Goal: Information Seeking & Learning: Learn about a topic

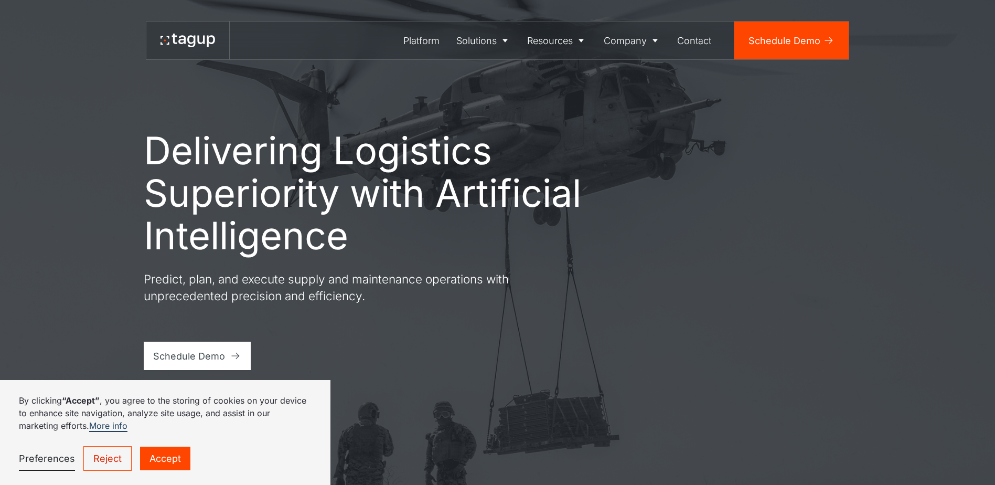
click at [164, 465] on link "Accept" at bounding box center [165, 459] width 50 height 24
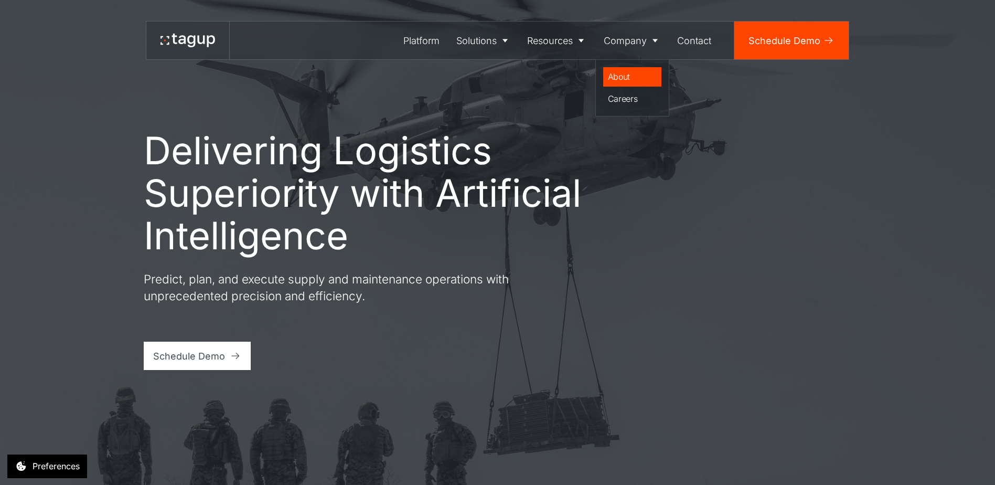
click at [632, 75] on div "About" at bounding box center [632, 76] width 49 height 13
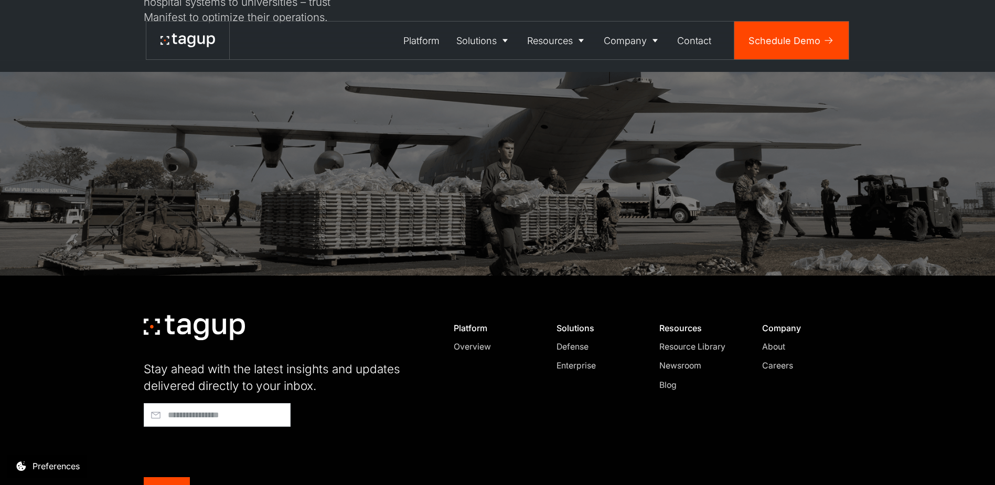
scroll to position [3319, 0]
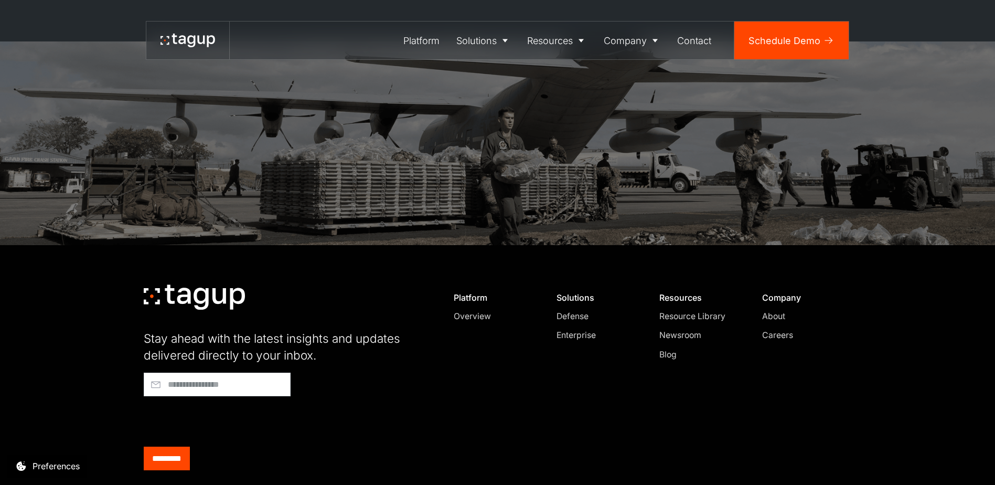
click at [491, 310] on div "Overview" at bounding box center [494, 316] width 80 height 13
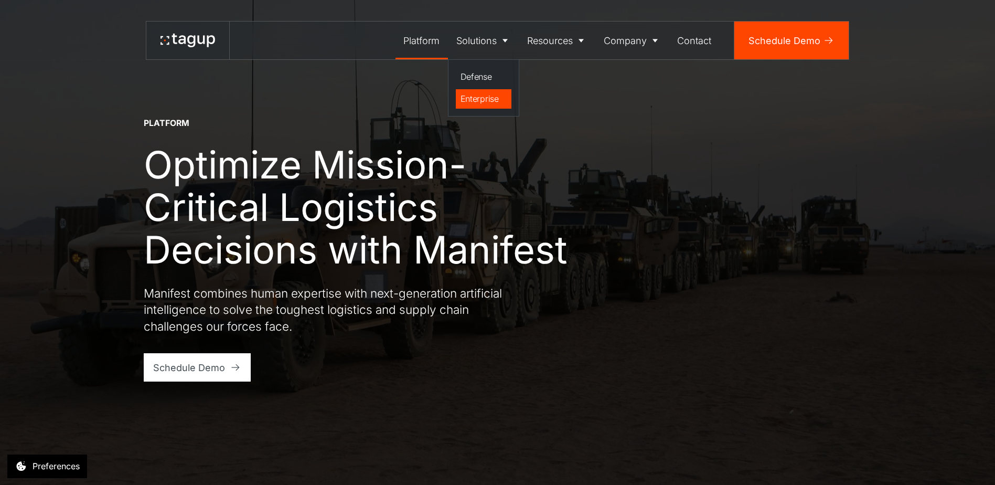
click at [472, 94] on div "Enterprise" at bounding box center [484, 98] width 47 height 13
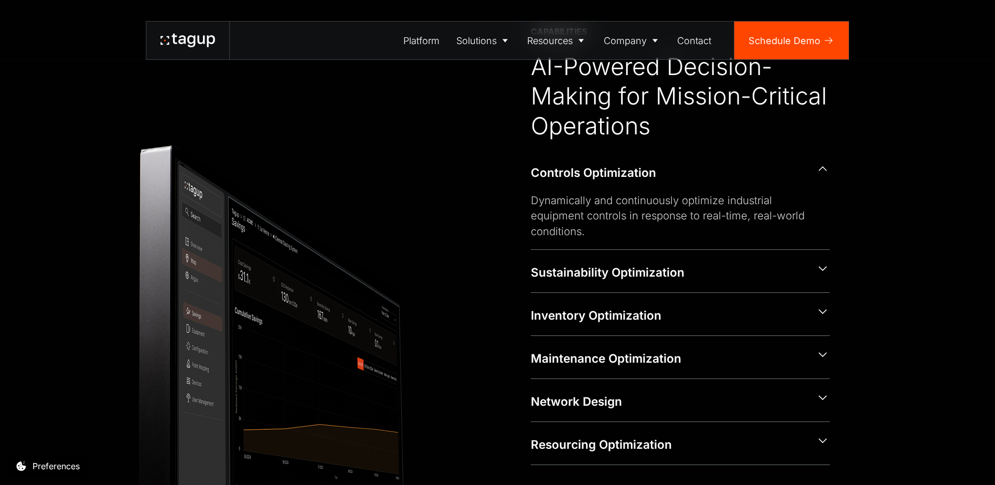
scroll to position [577, 0]
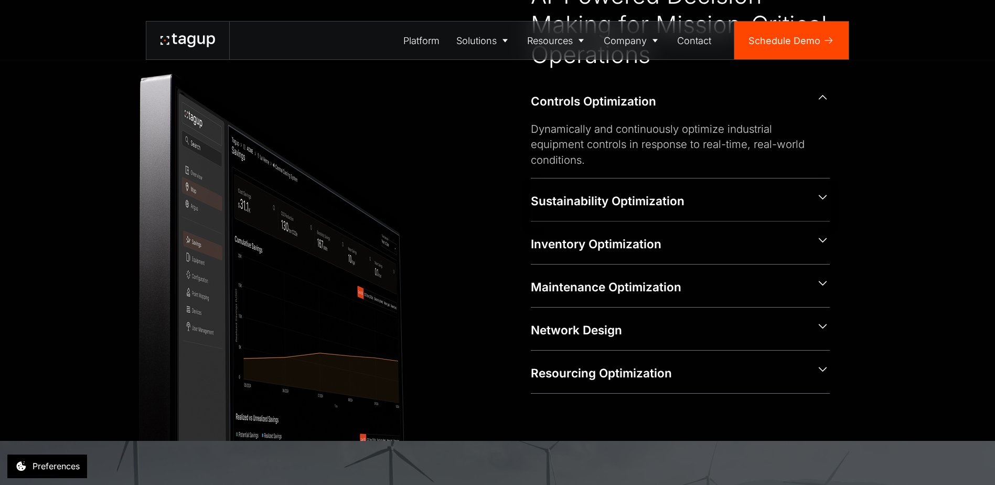
click at [588, 201] on div "Sustainability Optimization" at bounding box center [668, 201] width 275 height 17
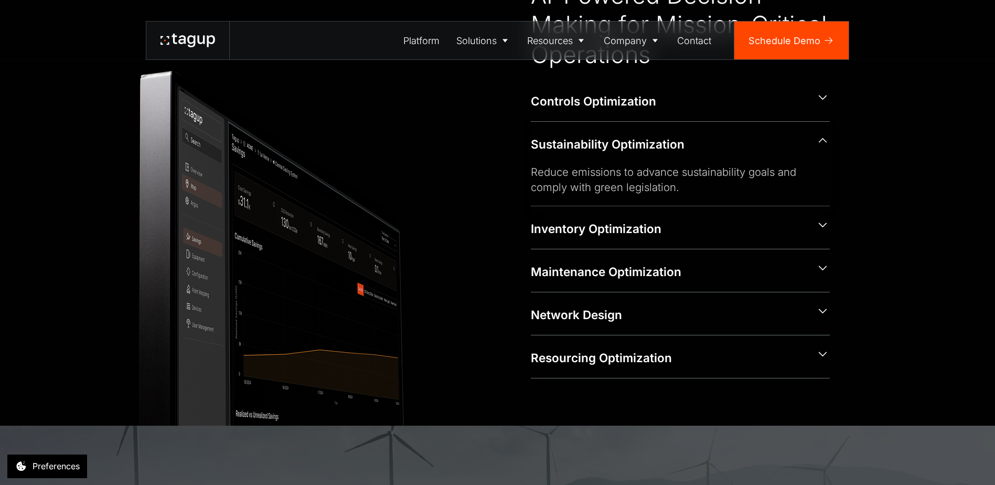
scroll to position [574, 0]
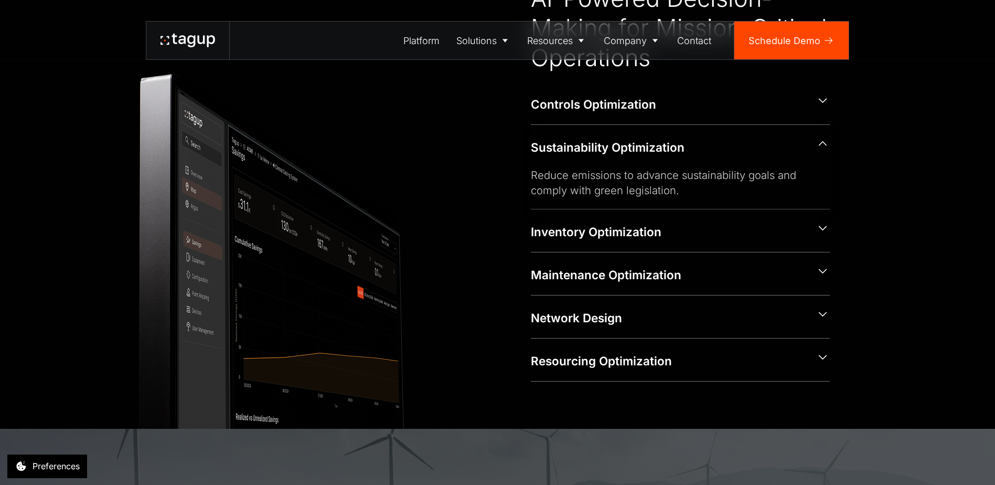
click at [569, 145] on div "Sustainability Optimization" at bounding box center [668, 147] width 275 height 17
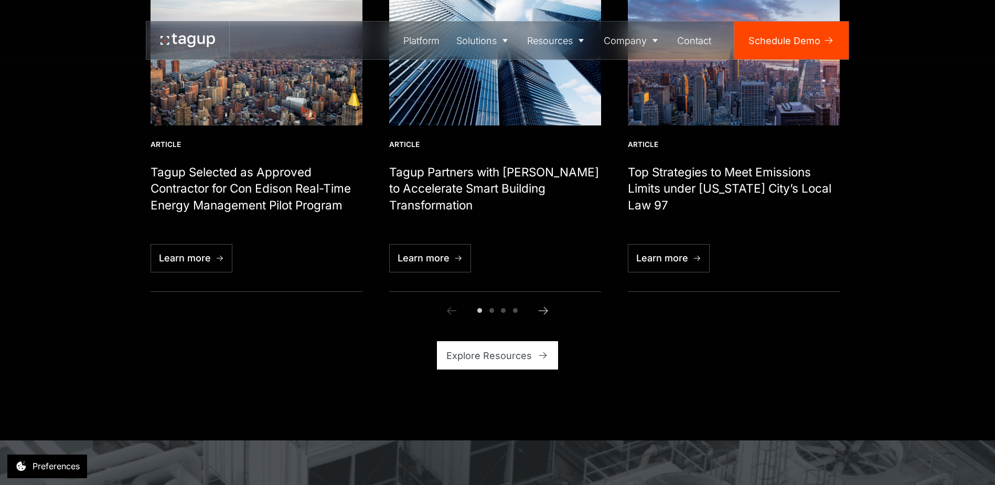
scroll to position [2822, 0]
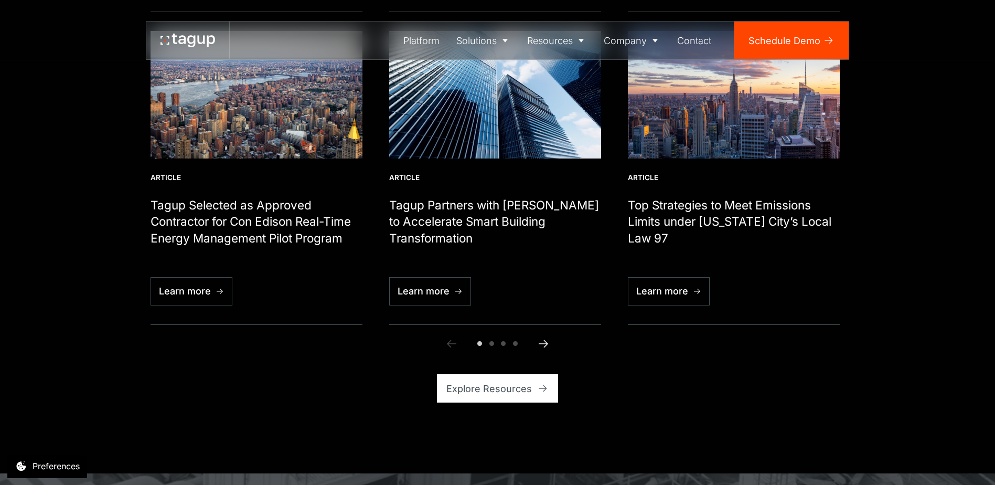
click at [542, 337] on icon "Next slide" at bounding box center [543, 343] width 13 height 13
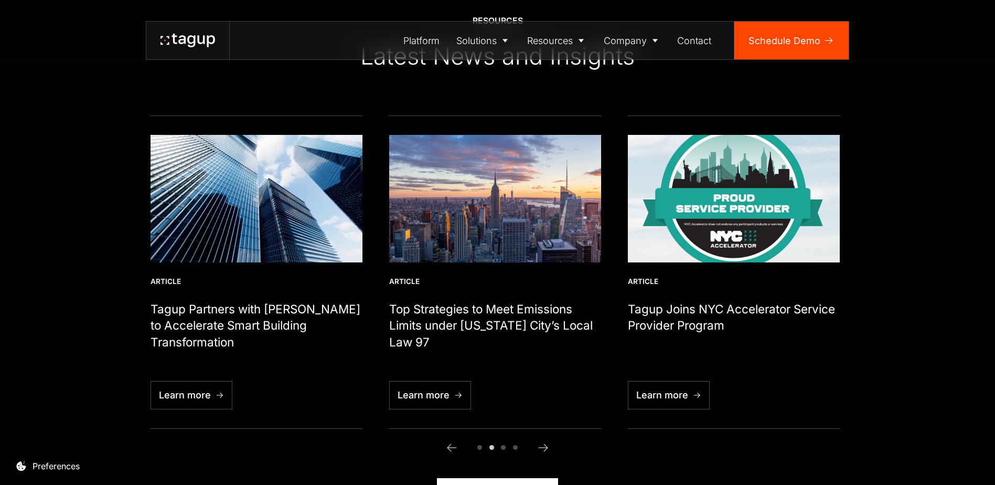
scroll to position [2717, 0]
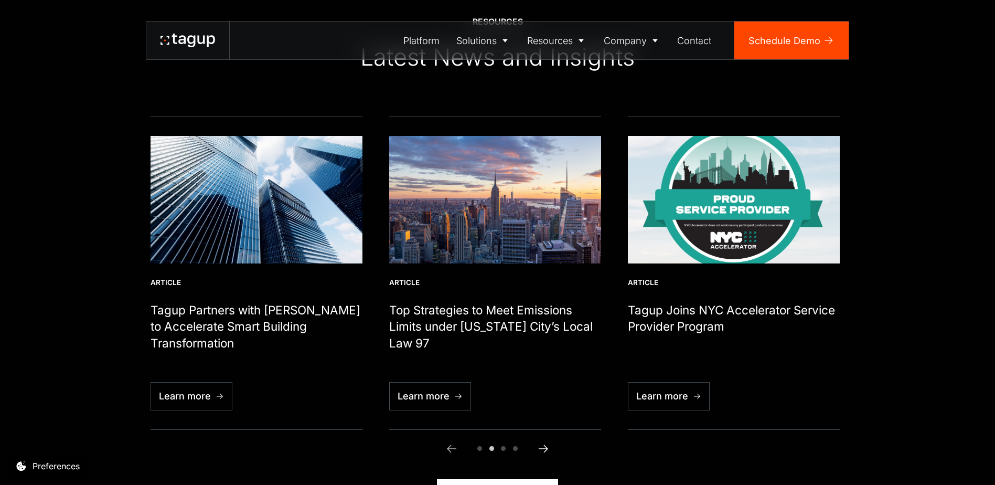
click at [548, 442] on icon "Next slide" at bounding box center [543, 448] width 13 height 13
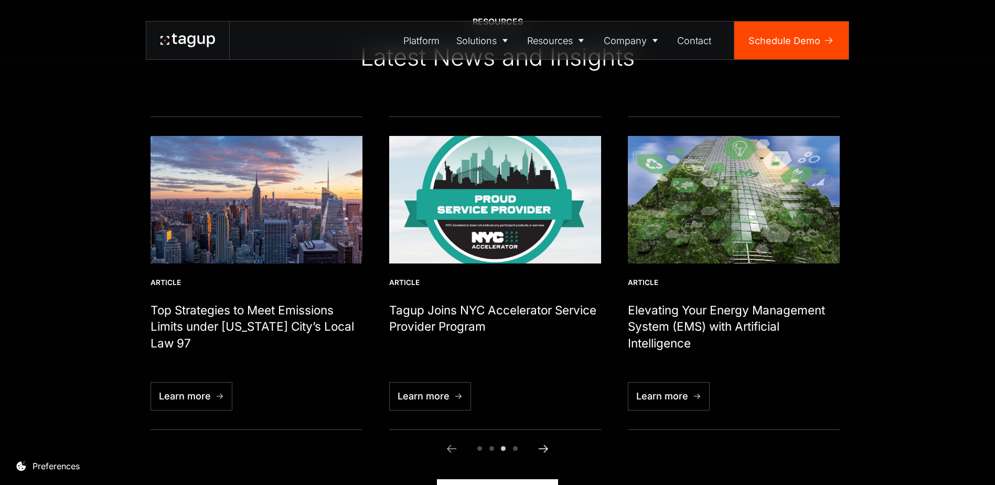
click at [544, 442] on icon "Next slide" at bounding box center [543, 448] width 13 height 13
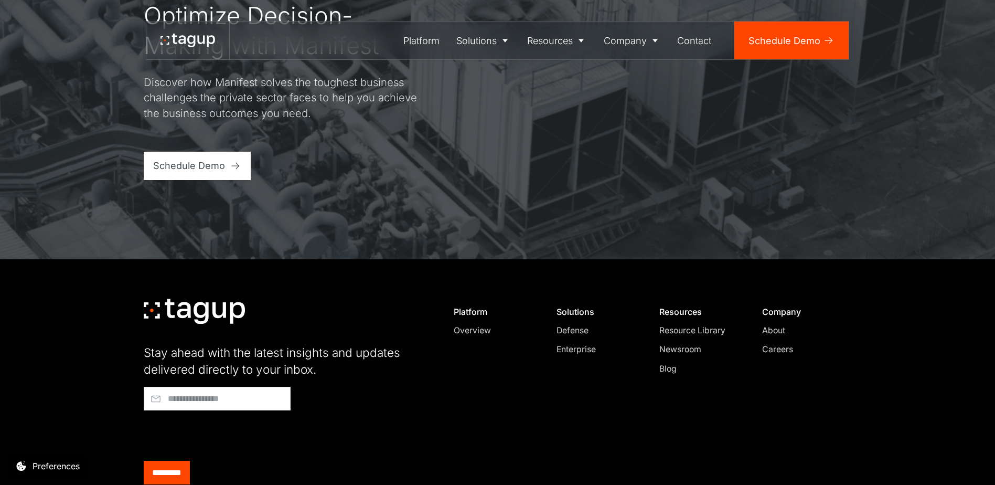
scroll to position [3445, 0]
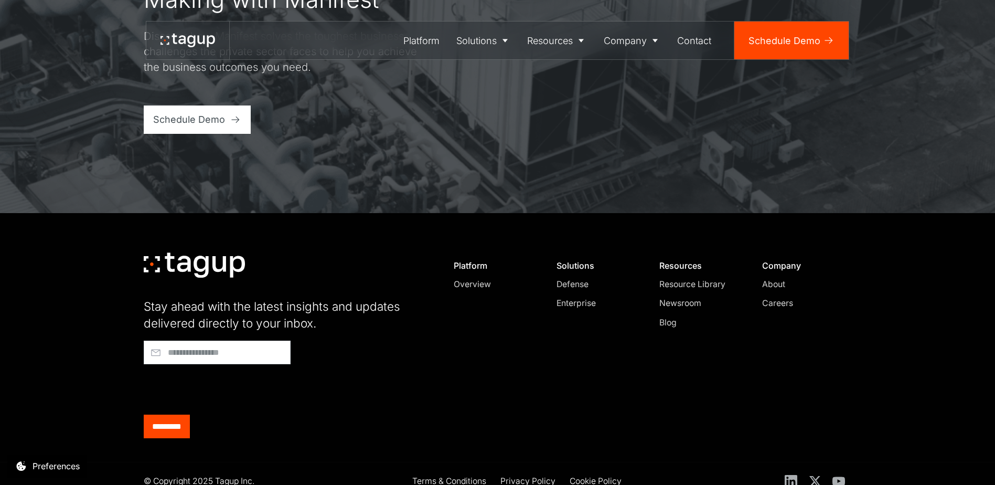
click at [706, 278] on div "Resource Library" at bounding box center [700, 284] width 80 height 13
